Goal: Task Accomplishment & Management: Complete application form

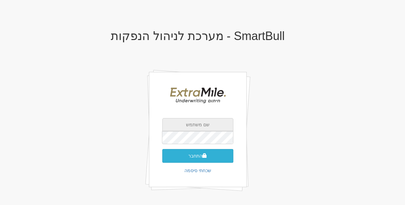
type input "[EMAIL_ADDRESS][DOMAIN_NAME]"
click at [184, 159] on button "התחבר" at bounding box center [197, 156] width 71 height 14
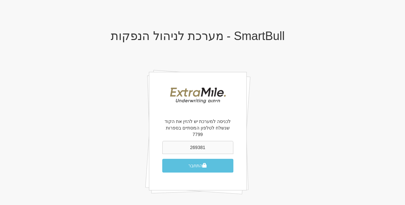
type input "269381"
click at [162, 159] on button "התחבר" at bounding box center [197, 166] width 71 height 14
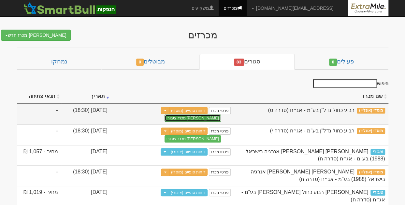
click at [164, 115] on button "צור מכרז ציבורי" at bounding box center [192, 118] width 56 height 7
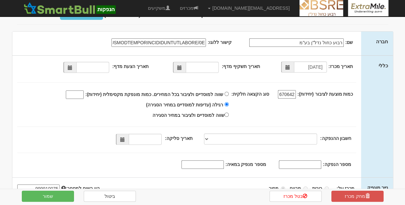
scroll to position [33, 0]
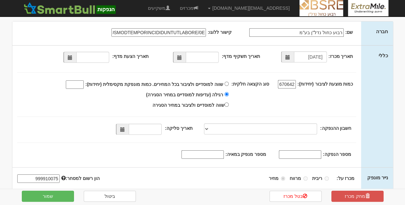
click at [125, 132] on span at bounding box center [122, 129] width 5 height 5
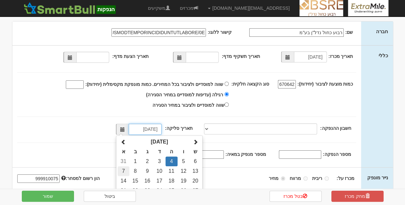
click at [123, 171] on td "7" at bounding box center [123, 171] width 11 height 10
type input "07/09/2025"
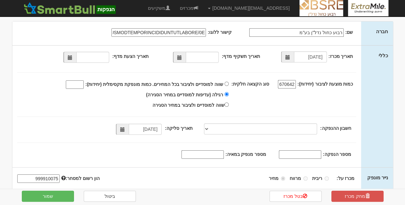
click at [291, 152] on input "מספר הנפקה:" at bounding box center [300, 154] width 42 height 8
paste input "1220664"
click at [72, 56] on span at bounding box center [70, 57] width 5 height 5
type input "1220664"
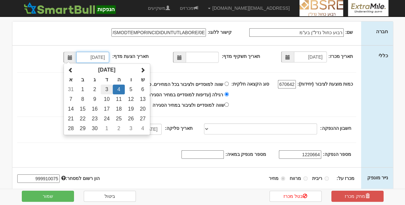
click at [107, 87] on td "3" at bounding box center [107, 90] width 12 height 10
type input "03/09/2025"
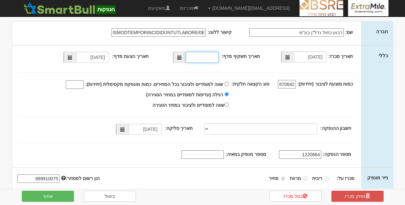
click at [199, 59] on input "תאריך תשקיף מדף:" at bounding box center [202, 57] width 33 height 11
type input "28/02/2023"
click at [50, 83] on div "שווה למוסדיים ולציבור בכל המחירים. כמות מונפקת מקסימלית (יחידות):" at bounding box center [121, 94] width 219 height 31
click at [208, 155] on input "מספר מנפיק במאיה:" at bounding box center [202, 154] width 42 height 8
paste input "1349"
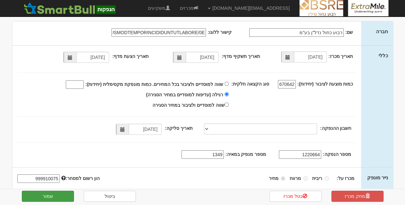
type input "1349"
click at [54, 195] on button "שמור" at bounding box center [48, 196] width 52 height 11
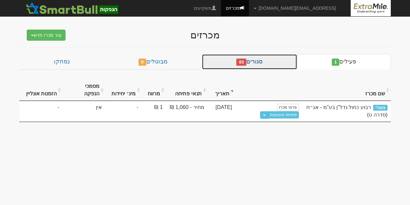
click at [249, 62] on link "סגורים 83" at bounding box center [249, 62] width 95 height 16
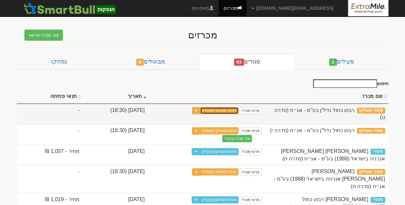
click at [238, 111] on link "דוחות סופיים (מוסדי)" at bounding box center [219, 110] width 38 height 7
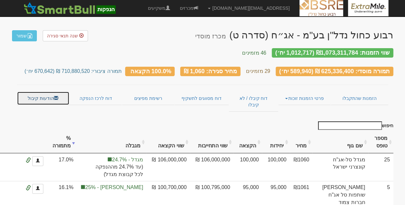
click at [40, 92] on link "הודעות קיבול" at bounding box center [43, 99] width 52 height 14
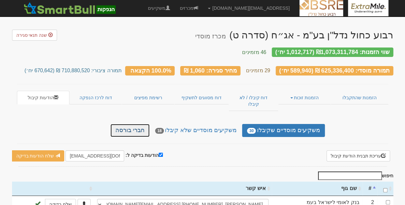
click at [140, 124] on link "חברי בורסה" at bounding box center [129, 130] width 39 height 13
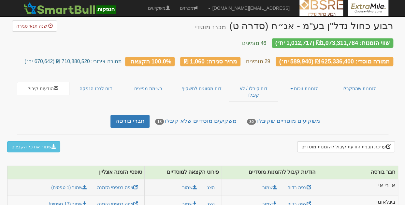
scroll to position [139, 0]
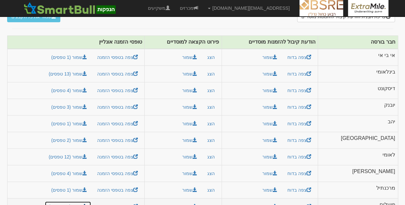
click at [86, 201] on link "שמור (13 טפסים)" at bounding box center [68, 206] width 47 height 11
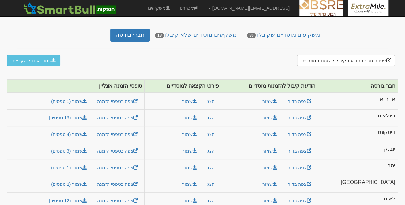
scroll to position [0, 0]
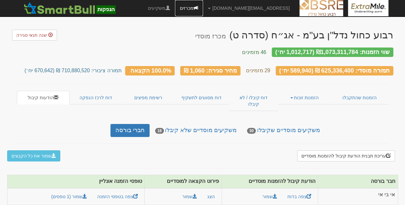
click at [203, 11] on link "מכרזים" at bounding box center [189, 8] width 28 height 16
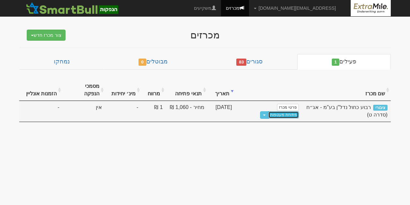
click at [268, 111] on link "פתיחת מעטפות" at bounding box center [283, 114] width 30 height 7
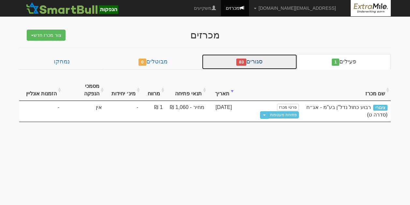
click at [281, 59] on link "סגורים 83" at bounding box center [249, 62] width 95 height 16
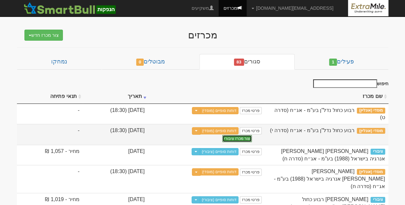
click at [222, 135] on button "צור מכרז ציבורי" at bounding box center [237, 138] width 30 height 7
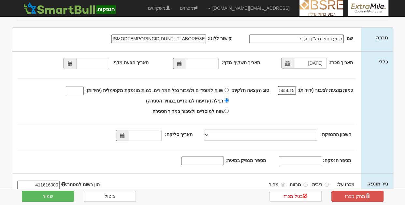
scroll to position [33, 0]
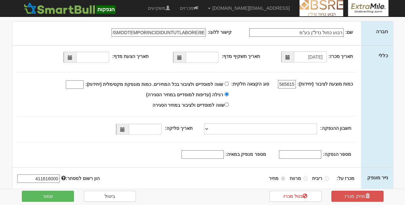
drag, startPoint x: 215, startPoint y: 159, endPoint x: 220, endPoint y: 155, distance: 6.5
click at [216, 159] on div "תאריך מכרז: [DATE] תאריך תשקיף מדף: 565615" at bounding box center [186, 107] width 349 height 122
click at [221, 154] on input "מספר מנפיק במאיה:" at bounding box center [202, 154] width 42 height 8
paste input "1349"
click at [222, 153] on input "1349" at bounding box center [202, 154] width 42 height 8
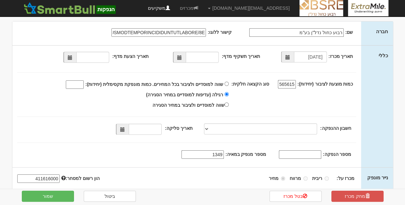
type input "1349"
click at [314, 152] on input "מספר הנפקה:" at bounding box center [300, 154] width 42 height 8
paste input "1213404"
click at [123, 129] on span at bounding box center [122, 129] width 5 height 5
type input "1213404"
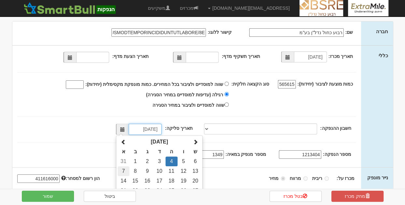
click at [129, 170] on td "7" at bounding box center [123, 171] width 11 height 10
type input "07/09/2025"
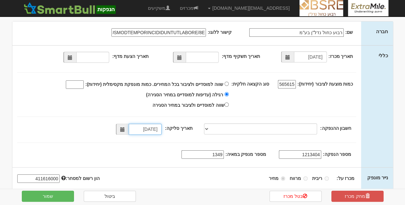
click at [177, 57] on span at bounding box center [179, 57] width 13 height 11
type input "[DATE]"
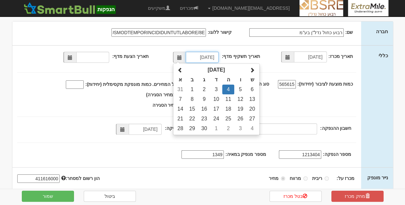
click at [194, 57] on input "04/09/2025" at bounding box center [202, 57] width 33 height 11
click at [74, 57] on span at bounding box center [70, 57] width 13 height 11
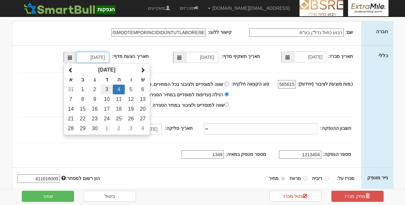
click at [108, 89] on td "3" at bounding box center [107, 90] width 12 height 10
type input "03/09/2025"
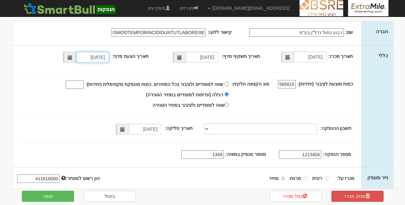
click at [186, 57] on span at bounding box center [179, 57] width 13 height 11
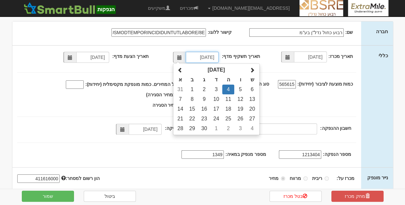
drag, startPoint x: 194, startPoint y: 57, endPoint x: 234, endPoint y: 56, distance: 39.8
click at [234, 56] on div "תאריך תשקיף מדף: 04/09/2025 ספטמבר 2025 א ב ג ד ה ו ש 31 1 2 3 4 5 6 7 8 9 10 1…" at bounding box center [207, 58] width 116 height 11
click at [208, 56] on input "280" at bounding box center [202, 57] width 33 height 11
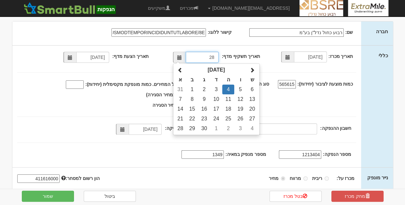
click at [209, 58] on input "28" at bounding box center [202, 57] width 33 height 11
type input "28/02/2023"
select select
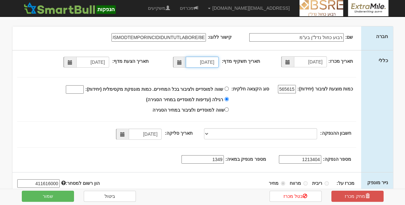
scroll to position [98, 0]
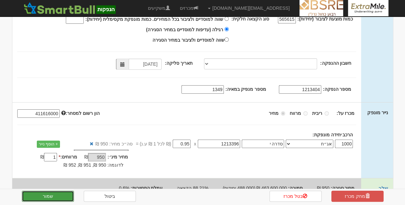
click at [58, 195] on button "שמור" at bounding box center [48, 196] width 52 height 11
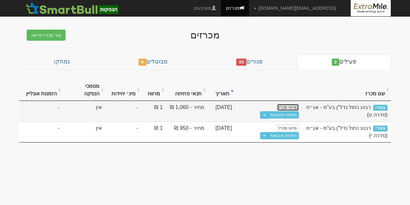
click at [296, 104] on link "פרטי מכרז" at bounding box center [287, 107] width 21 height 7
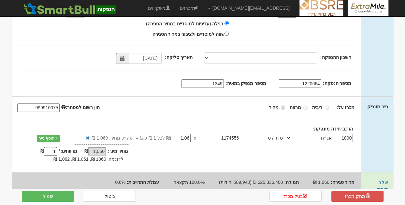
scroll to position [117, 0]
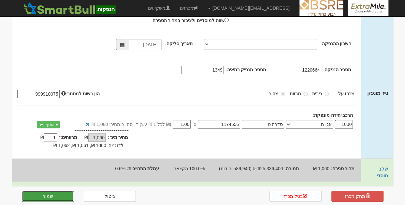
click at [34, 194] on button "שמור" at bounding box center [48, 196] width 52 height 11
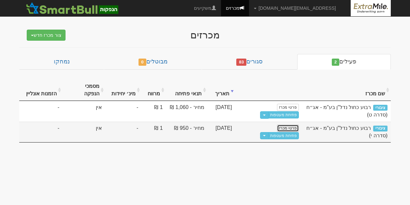
click at [288, 125] on link "פרטי מכרז" at bounding box center [287, 128] width 21 height 7
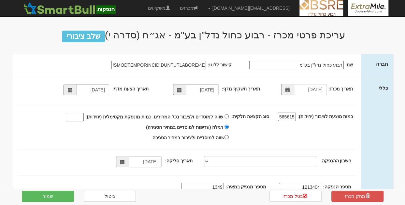
click at [82, 115] on input "שווה למוסדיים ולציבור בכל המחירים. כמות מונפקת מקסימלית (יחידות):" at bounding box center [75, 117] width 18 height 8
type input "488000"
click at [60, 196] on button "שמור" at bounding box center [48, 196] width 52 height 11
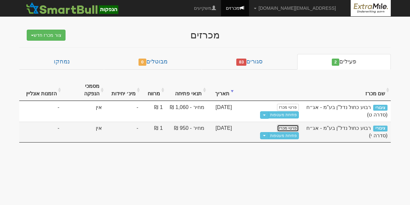
click at [284, 125] on link "פרטי מכרז" at bounding box center [287, 128] width 21 height 7
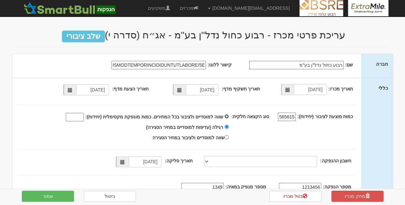
click at [229, 115] on input "שווה למוסדיים ולציבור בכל המחירים. כמות מונפקת מקסימלית (יחידות):" at bounding box center [226, 116] width 4 height 4
radio input "true"
click at [84, 118] on input "שווה למוסדיים ולציבור בכל המחירים. כמות מונפקת מקסימלית (יחידות):" at bounding box center [75, 117] width 18 height 8
type input "488000"
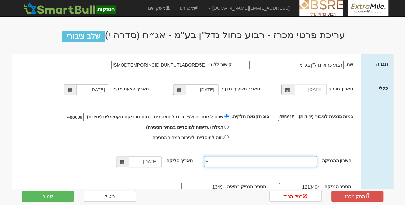
select select
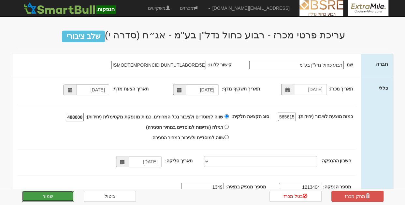
click at [56, 192] on button "שמור" at bounding box center [48, 196] width 52 height 11
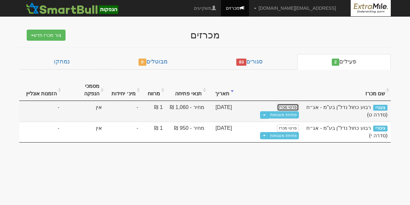
click at [289, 104] on link "פרטי מכרז" at bounding box center [287, 107] width 21 height 7
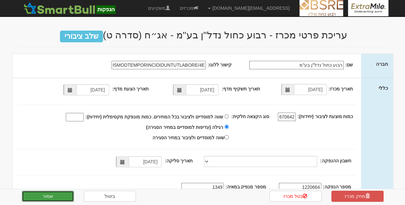
click at [60, 197] on button "שמור" at bounding box center [48, 196] width 52 height 11
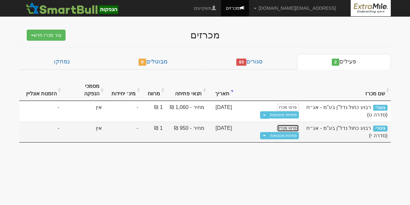
click at [288, 125] on link "פרטי מכרז" at bounding box center [287, 128] width 21 height 7
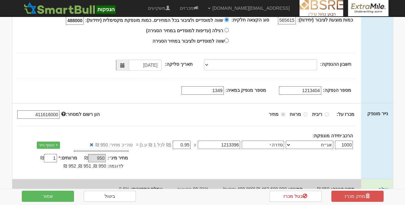
scroll to position [98, 0]
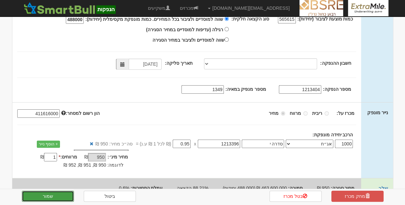
click at [70, 194] on button "שמור" at bounding box center [48, 196] width 52 height 11
